Goal: Book appointment/travel/reservation

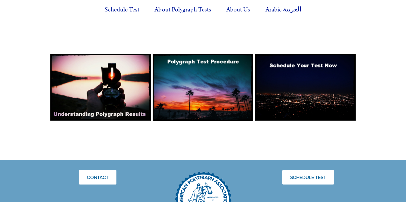
scroll to position [504, 0]
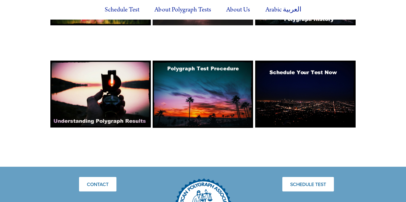
click at [205, 70] on img at bounding box center [203, 94] width 100 height 67
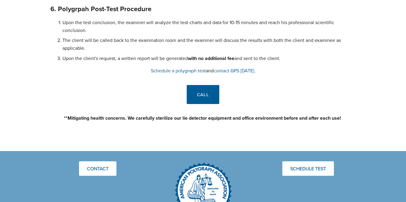
scroll to position [882, 0]
click at [185, 72] on link "Schedule a polygraph test" at bounding box center [178, 71] width 55 height 7
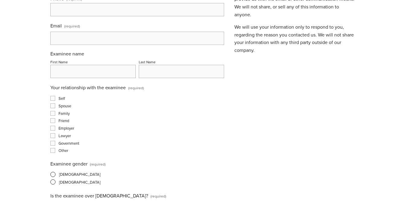
scroll to position [243, 0]
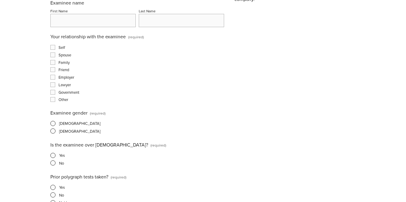
click at [53, 57] on input "Spouse" at bounding box center [52, 54] width 5 height 5
checkbox input "true"
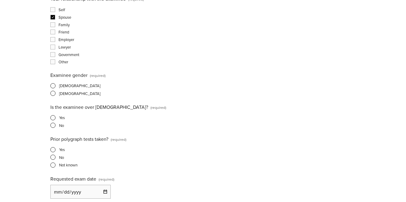
scroll to position [286, 0]
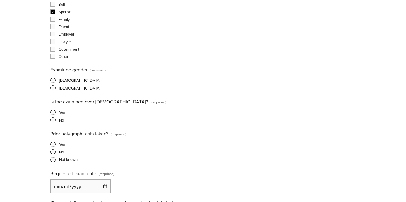
click at [52, 89] on span at bounding box center [52, 87] width 5 height 5
click at [52, 89] on input "Female" at bounding box center [52, 88] width 4 height 4
radio input "true"
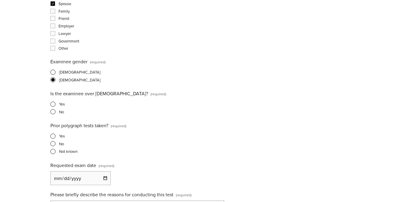
scroll to position [297, 0]
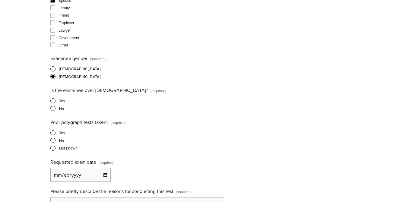
click at [55, 103] on span at bounding box center [52, 100] width 5 height 5
click at [54, 103] on input "Yes" at bounding box center [52, 101] width 4 height 4
radio input "true"
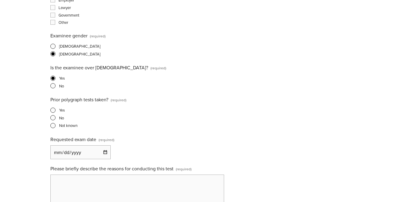
scroll to position [322, 0]
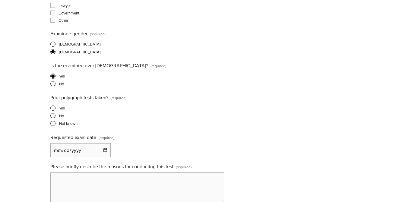
click at [53, 117] on span at bounding box center [52, 115] width 5 height 5
click at [53, 117] on input "No" at bounding box center [52, 116] width 4 height 4
radio input "true"
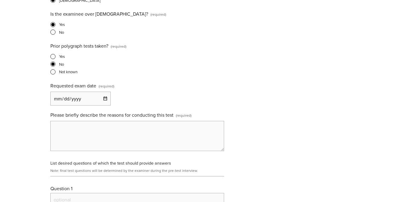
scroll to position [383, 0]
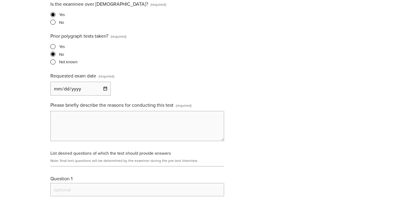
click at [107, 92] on input "Requested exam date (required)" at bounding box center [80, 89] width 60 height 14
click at [146, 91] on div "Requested exam date (required)" at bounding box center [137, 84] width 174 height 24
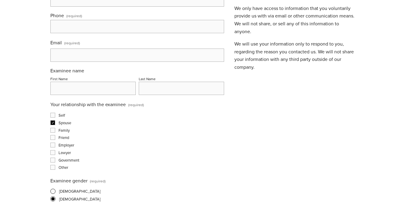
scroll to position [0, 0]
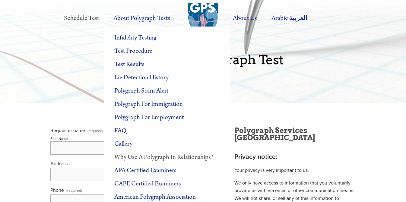
click at [183, 155] on link "Why Use a Polygraph in Relationships?" at bounding box center [167, 157] width 126 height 13
